Goal: Task Accomplishment & Management: Manage account settings

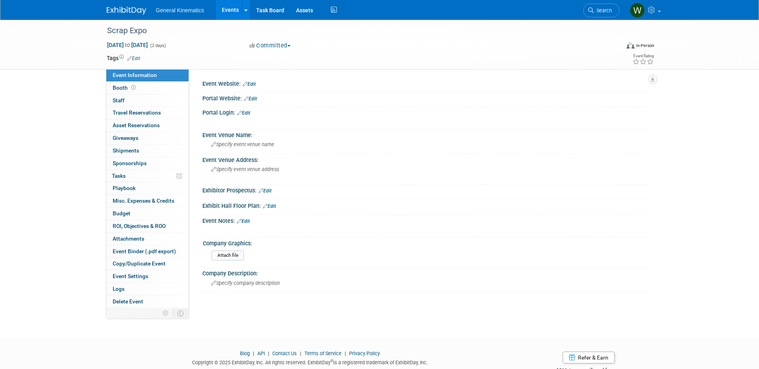
click at [120, 9] on img at bounding box center [127, 11] width 40 height 8
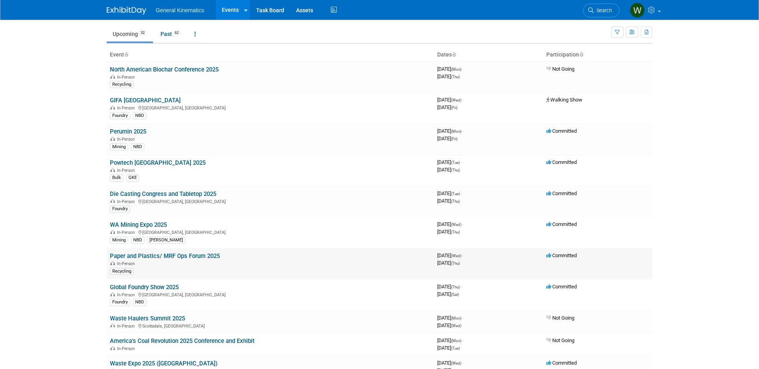
scroll to position [26, 0]
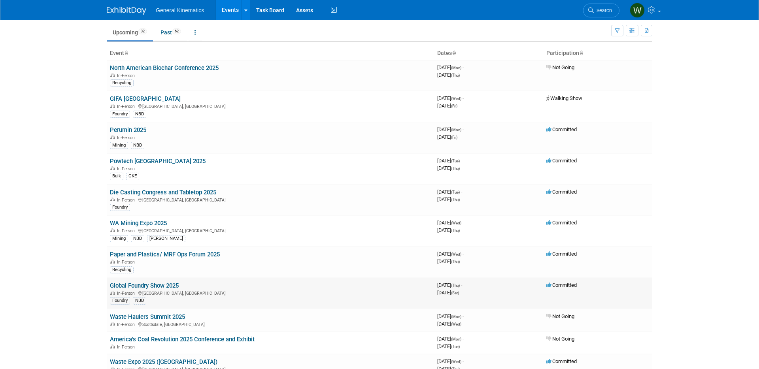
click at [142, 285] on link "Global Foundry Show 2025" at bounding box center [144, 285] width 69 height 7
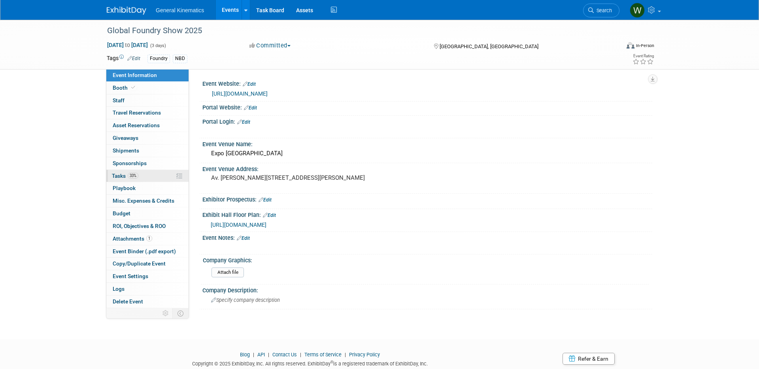
click at [138, 172] on link "33% Tasks 33%" at bounding box center [147, 176] width 82 height 12
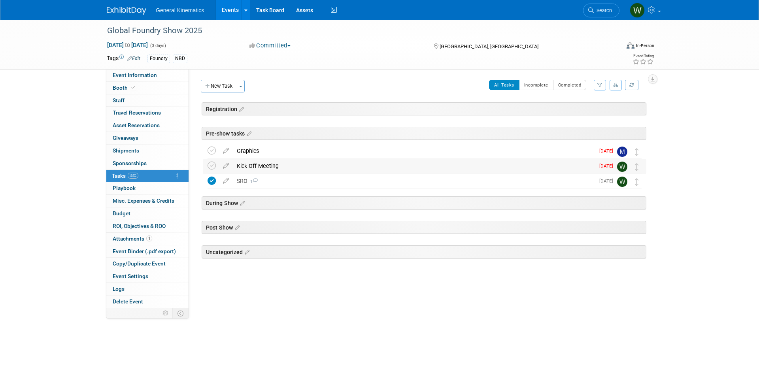
click at [248, 163] on div "Kick Off Meeting" at bounding box center [414, 165] width 362 height 13
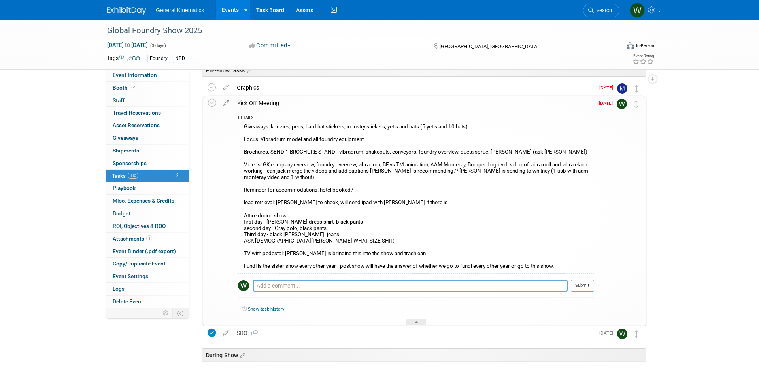
scroll to position [66, 0]
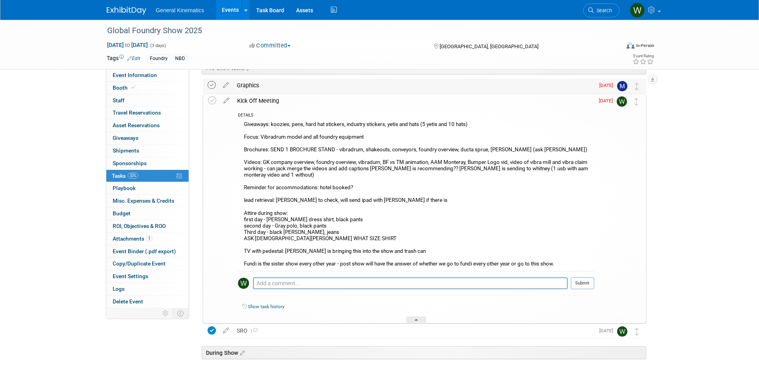
click at [214, 88] on icon at bounding box center [212, 85] width 8 height 8
drag, startPoint x: 212, startPoint y: 102, endPoint x: 216, endPoint y: 117, distance: 15.5
click at [212, 102] on icon at bounding box center [212, 100] width 8 height 8
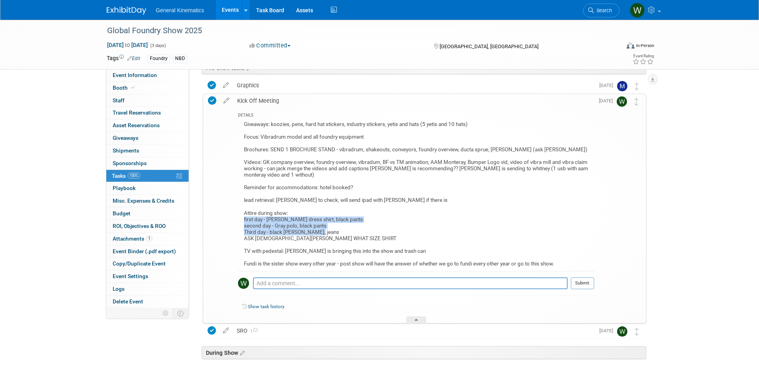
drag, startPoint x: 319, startPoint y: 231, endPoint x: 238, endPoint y: 220, distance: 81.8
click at [238, 220] on div "Giveaways: koozies, pens, hard hat stickers, industry stickers, yetis and hats …" at bounding box center [416, 195] width 356 height 152
copy div "first day - [PERSON_NAME] dress shirt, black pants second day - Gray polo, blac…"
